Goal: Task Accomplishment & Management: Use online tool/utility

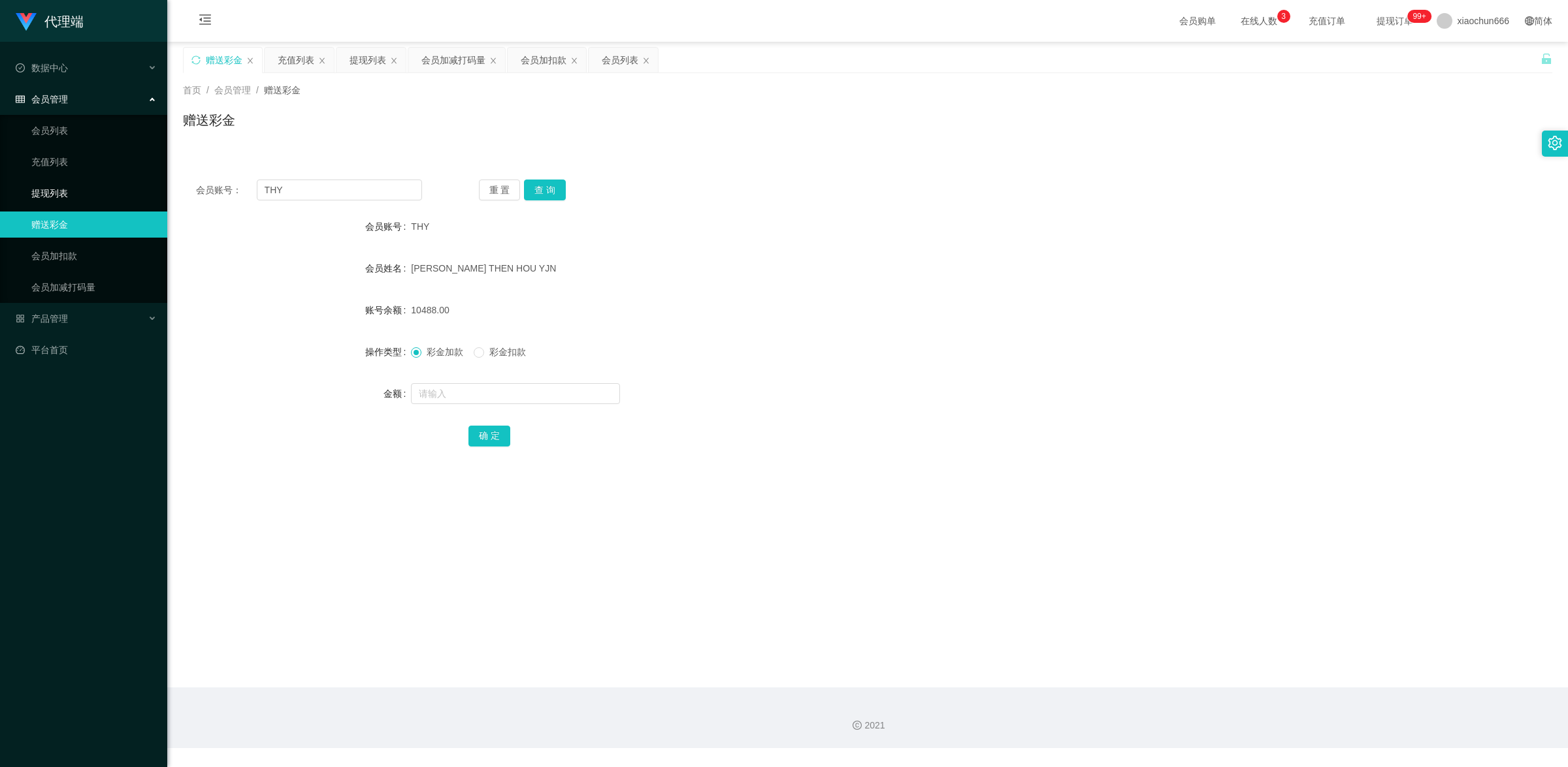
click at [57, 197] on link "提现列表" at bounding box center [94, 193] width 125 height 26
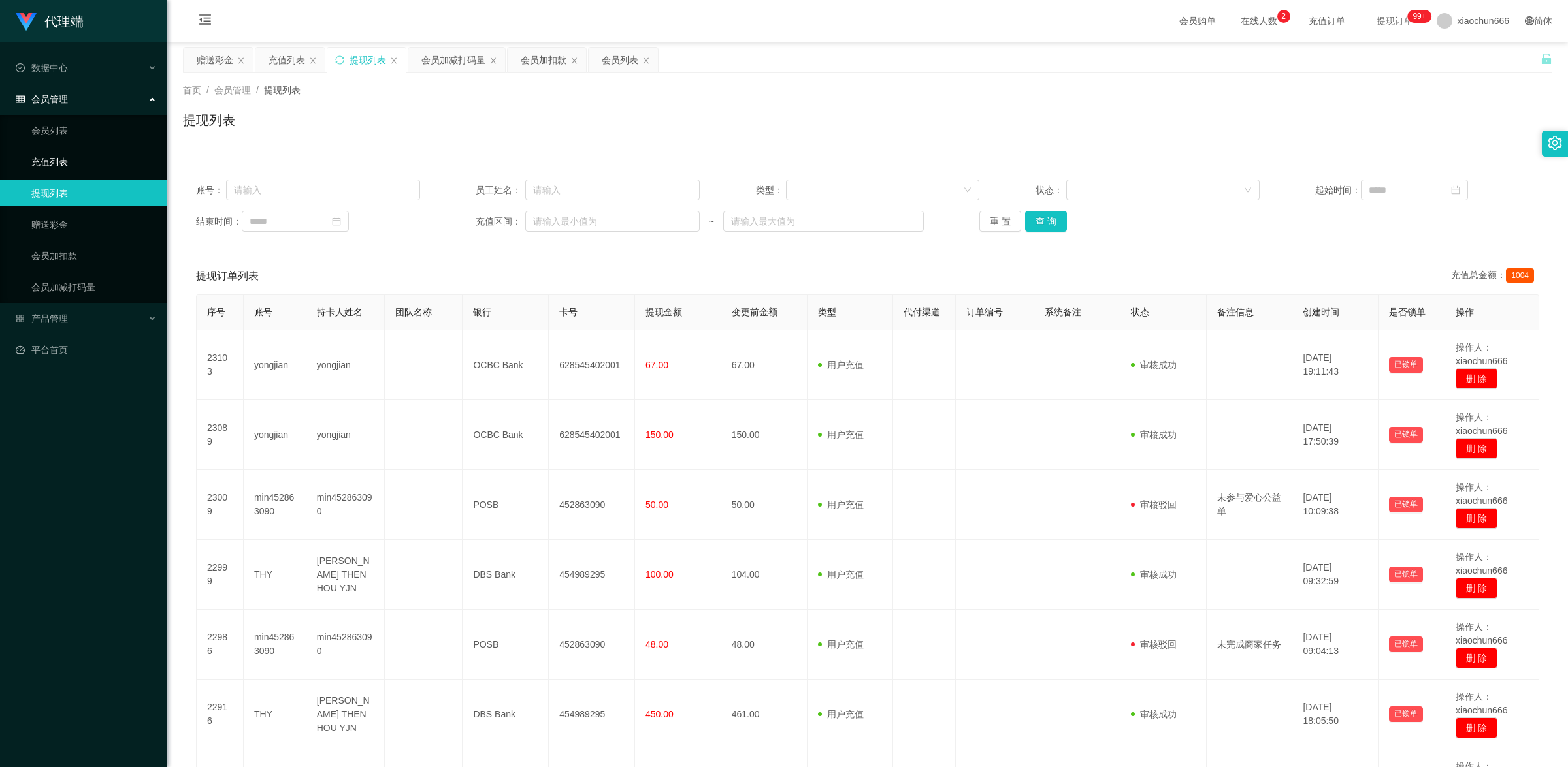
click at [87, 162] on link "充值列表" at bounding box center [94, 162] width 125 height 26
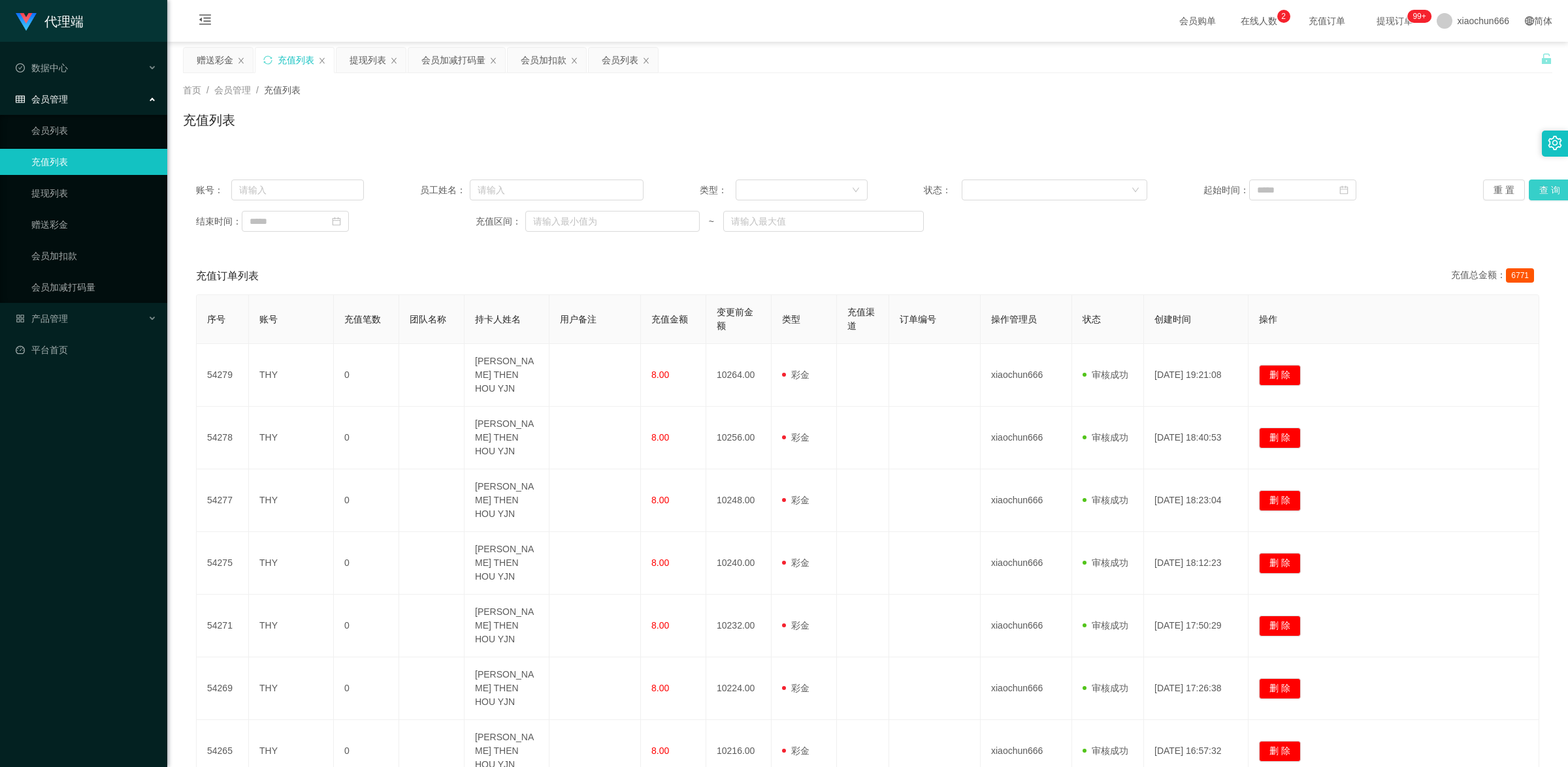
click at [1537, 187] on button "查 询" at bounding box center [1549, 190] width 42 height 21
drag, startPoint x: 77, startPoint y: 229, endPoint x: 85, endPoint y: 226, distance: 8.5
click at [77, 229] on link "赠送彩金" at bounding box center [94, 224] width 125 height 26
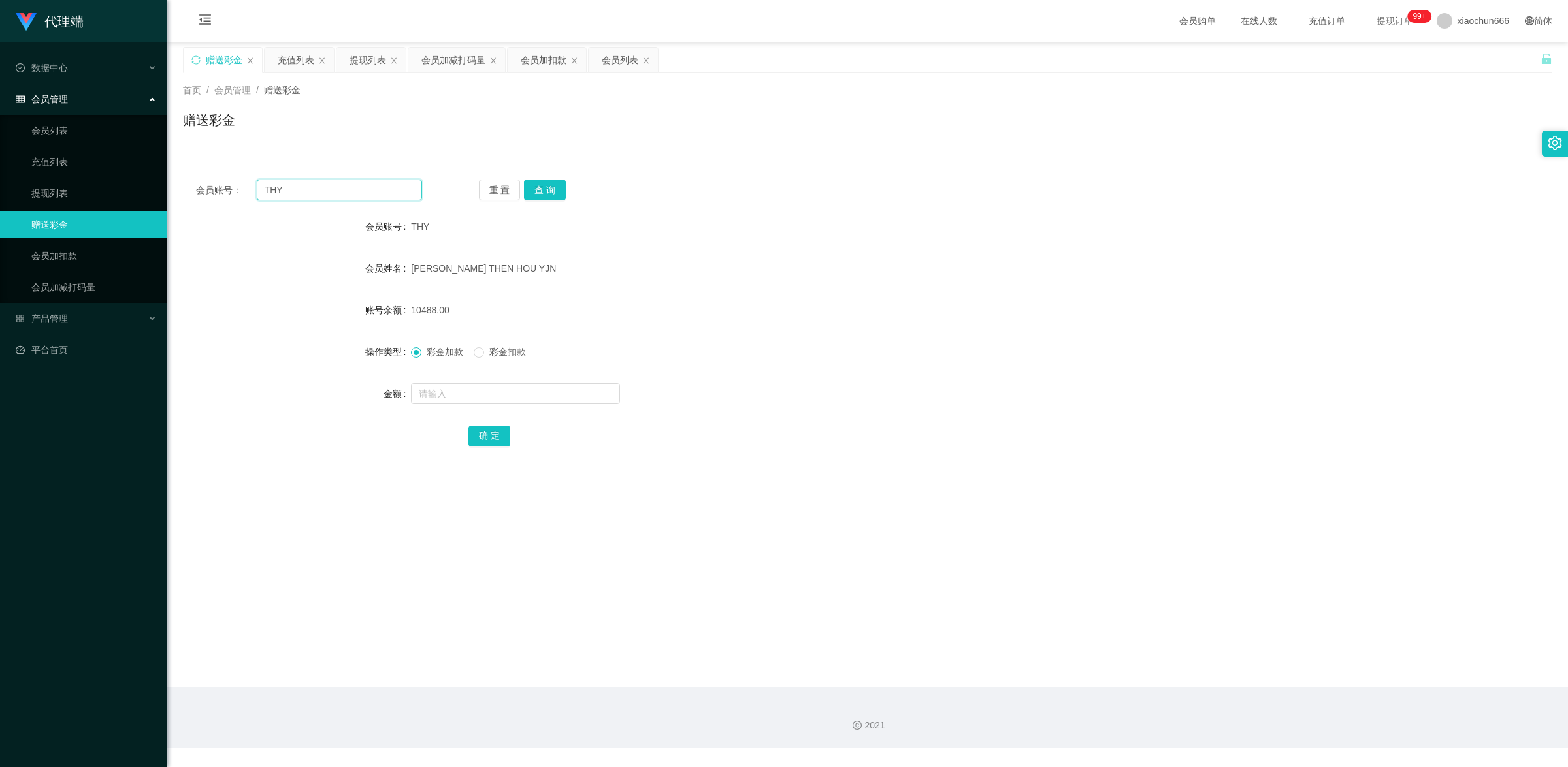
click at [317, 187] on input "THY" at bounding box center [340, 190] width 165 height 21
paste input "3028178246"
type input "3028178246"
click at [570, 190] on div "重 置 查 询" at bounding box center [591, 190] width 226 height 21
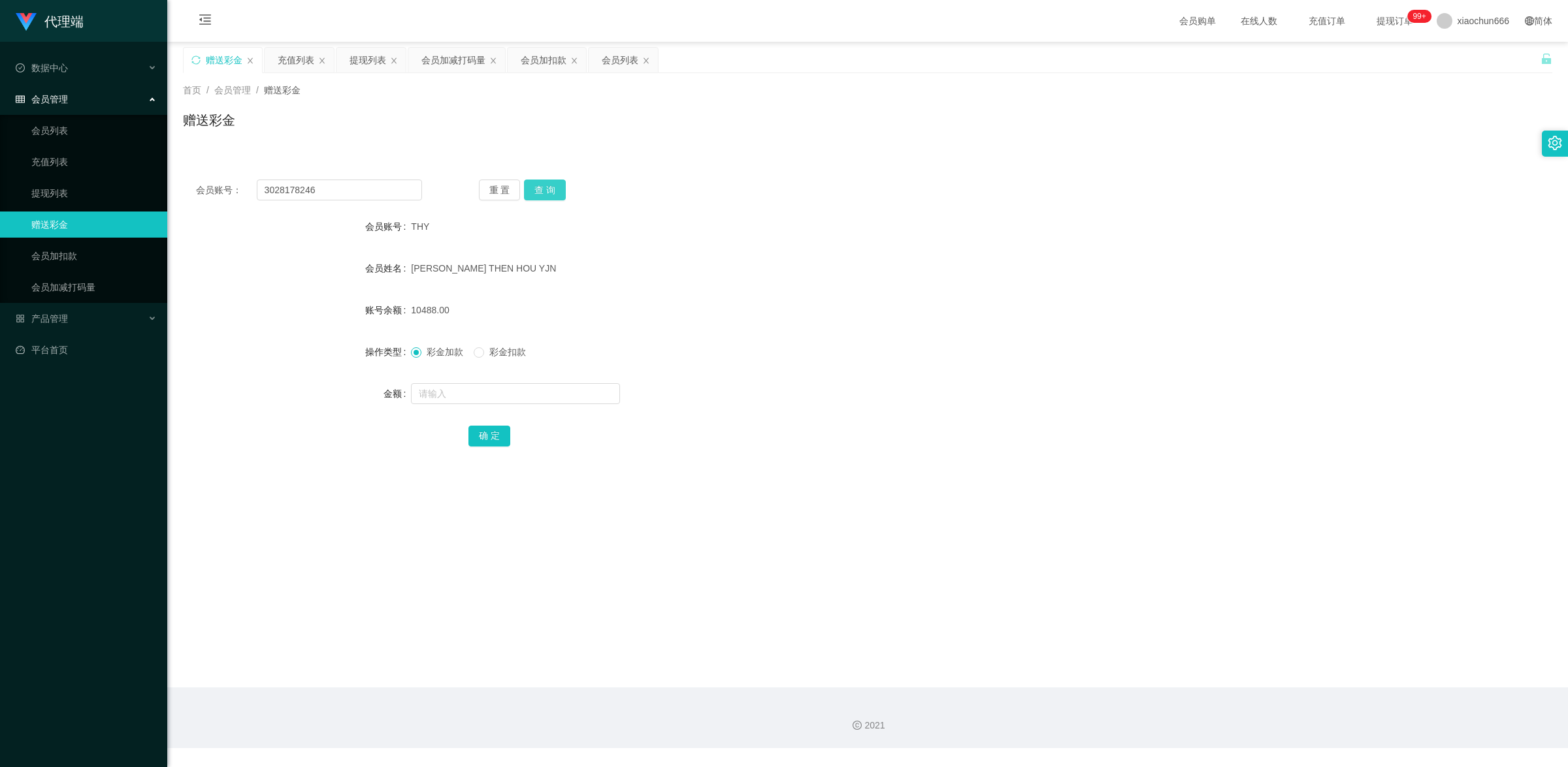
click at [554, 194] on button "查 询" at bounding box center [545, 190] width 42 height 21
